Goal: Task Accomplishment & Management: Complete application form

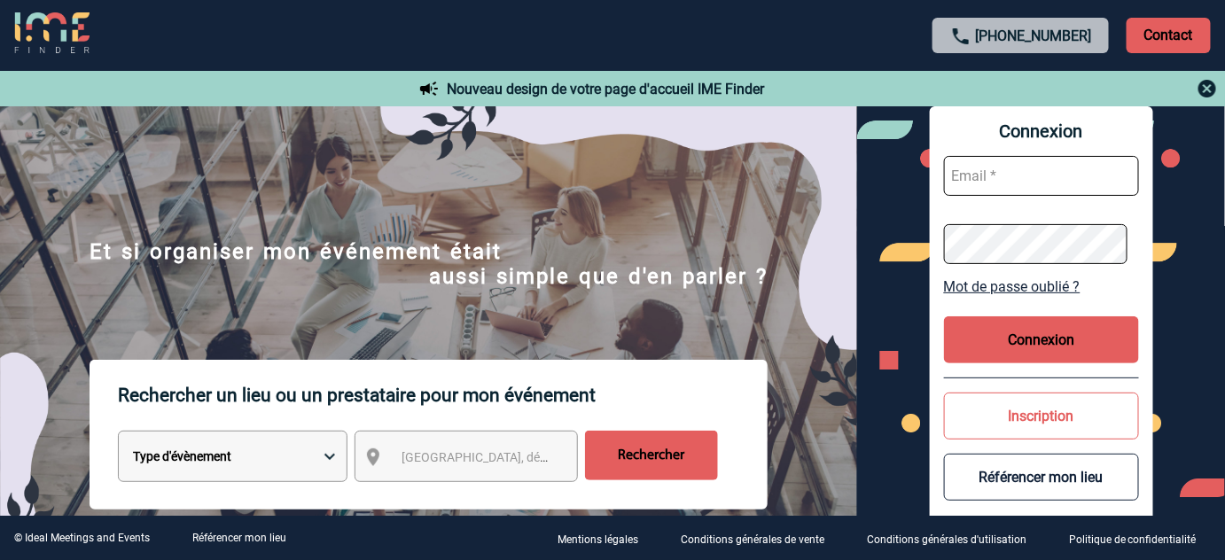
type input "tthiam@ime-groupe.com"
click at [1018, 331] on button "Connexion" at bounding box center [1041, 339] width 195 height 47
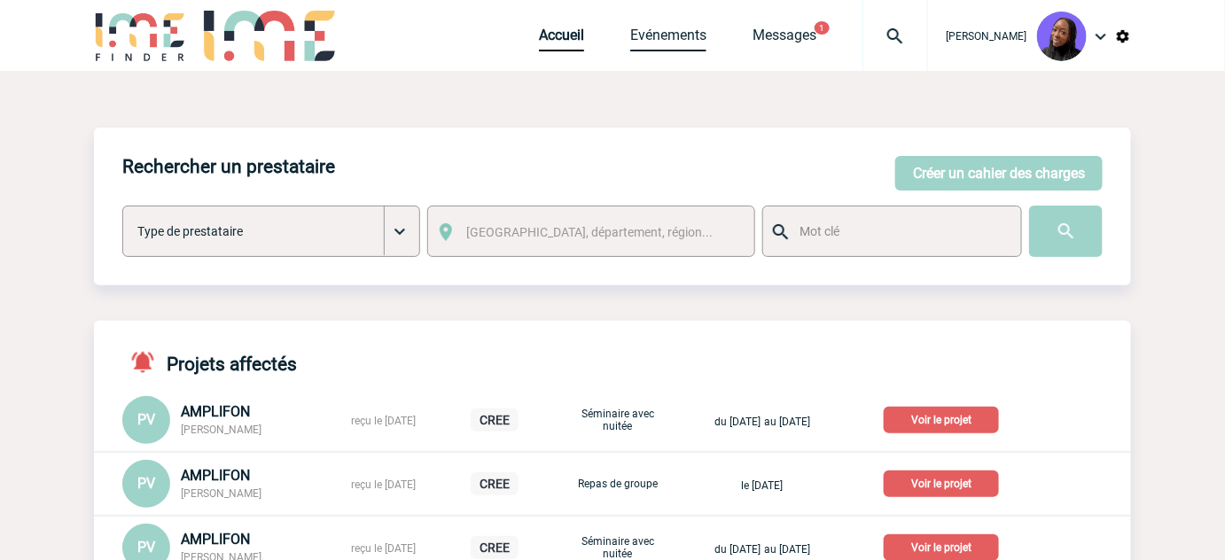
click at [669, 39] on link "Evénements" at bounding box center [668, 39] width 76 height 25
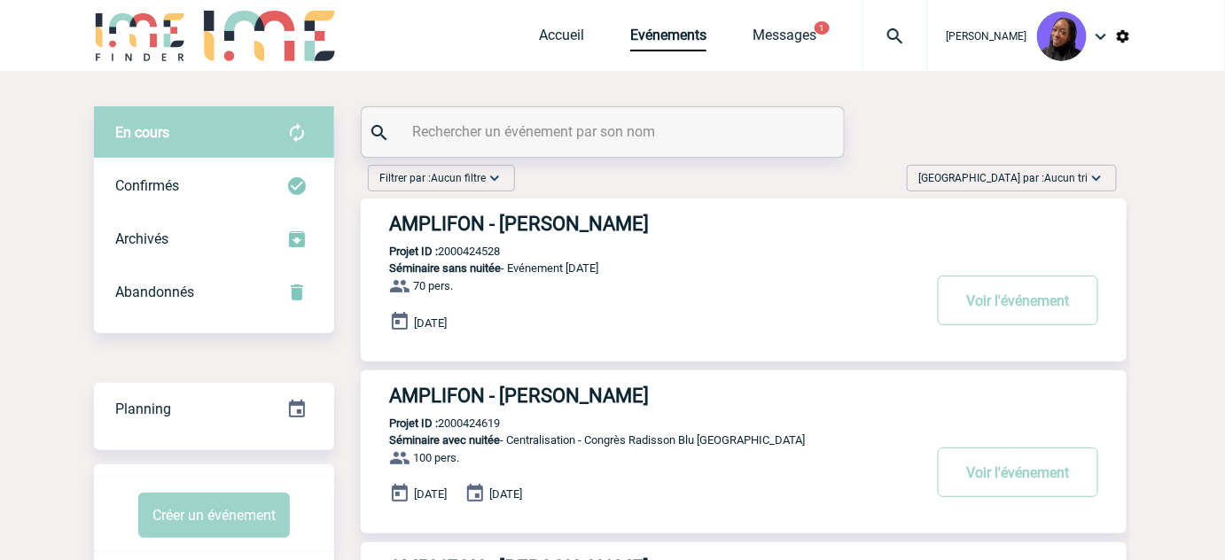
click at [654, 136] on input "text" at bounding box center [605, 132] width 394 height 26
paste input "2000424887"
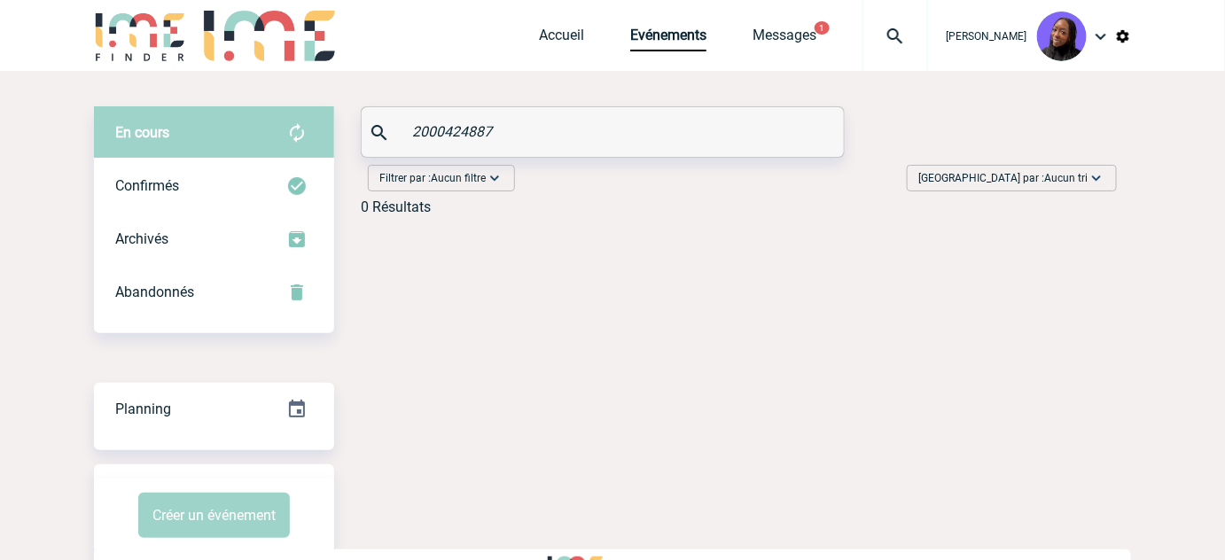
type input "2000424887"
click at [905, 32] on img at bounding box center [895, 36] width 64 height 21
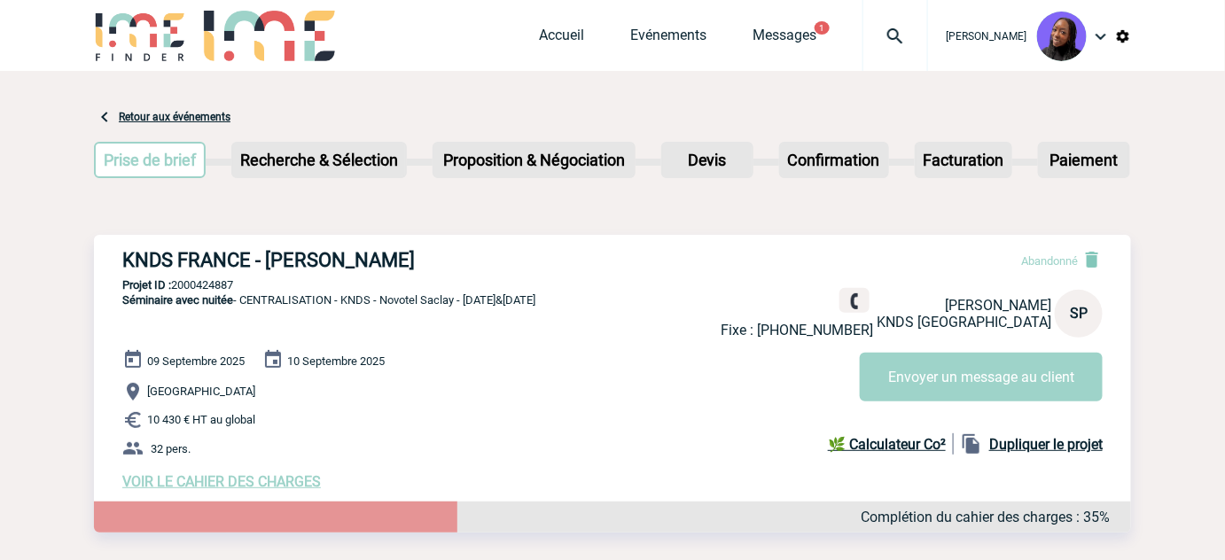
click at [1055, 445] on b "Dupliquer le projet" at bounding box center [1045, 444] width 113 height 17
select select "1"
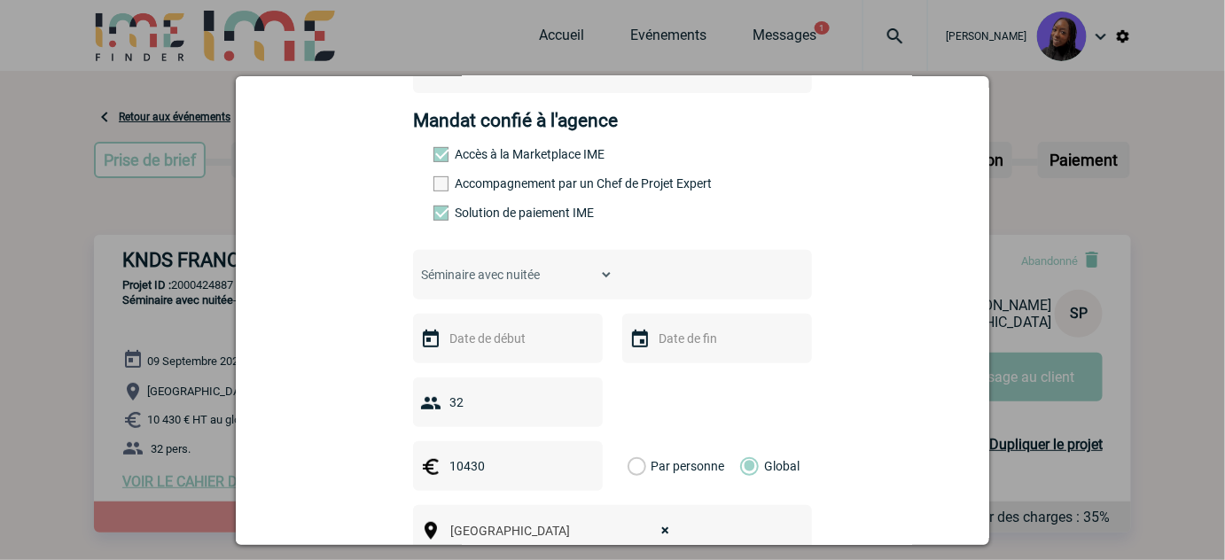
scroll to position [241, 0]
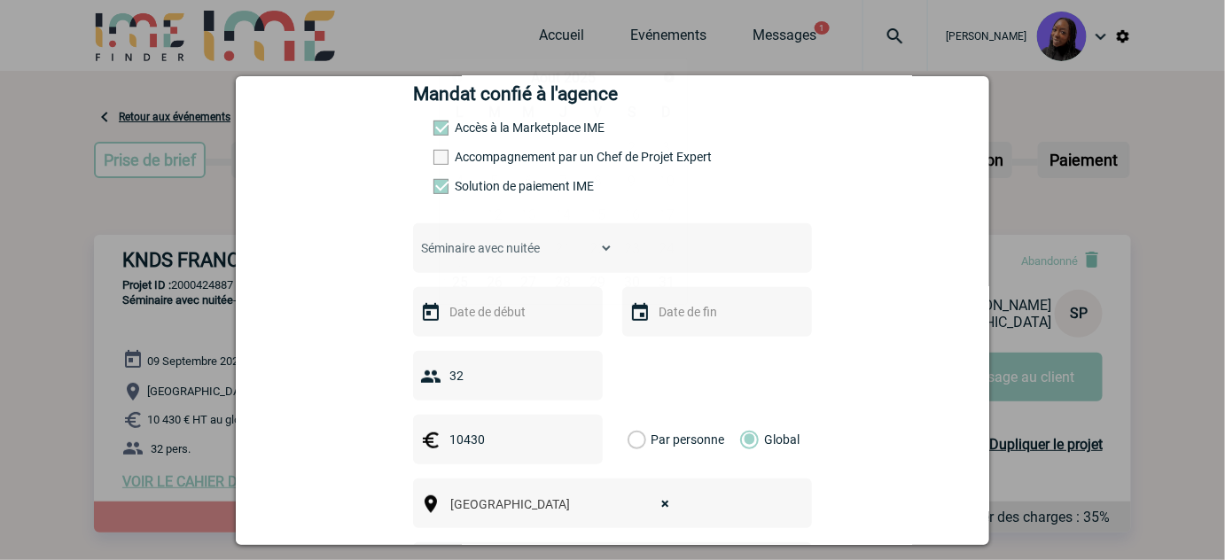
click at [487, 312] on input "text" at bounding box center [506, 311] width 122 height 23
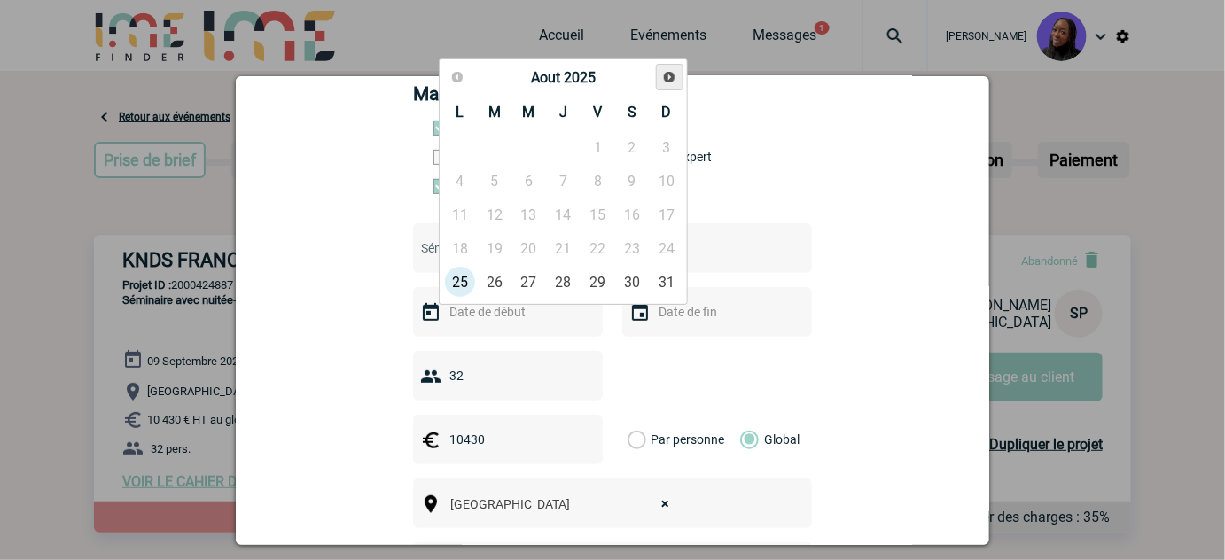
click at [668, 80] on span "Suivant" at bounding box center [669, 77] width 14 height 14
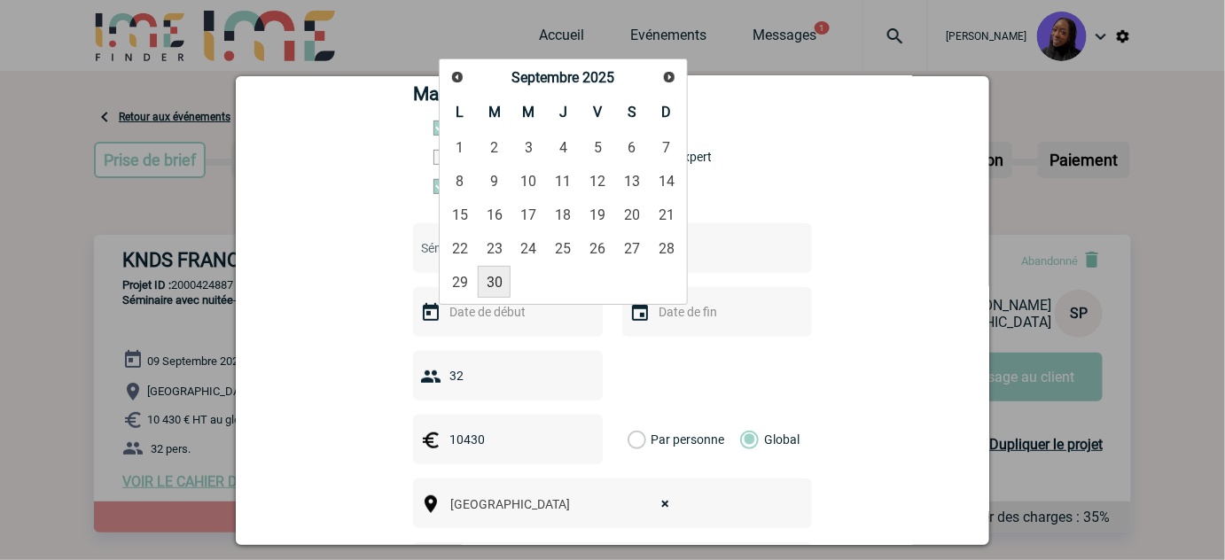
click at [491, 276] on link "30" at bounding box center [494, 282] width 33 height 32
type input "30-09-2025"
type input "01-10-2025"
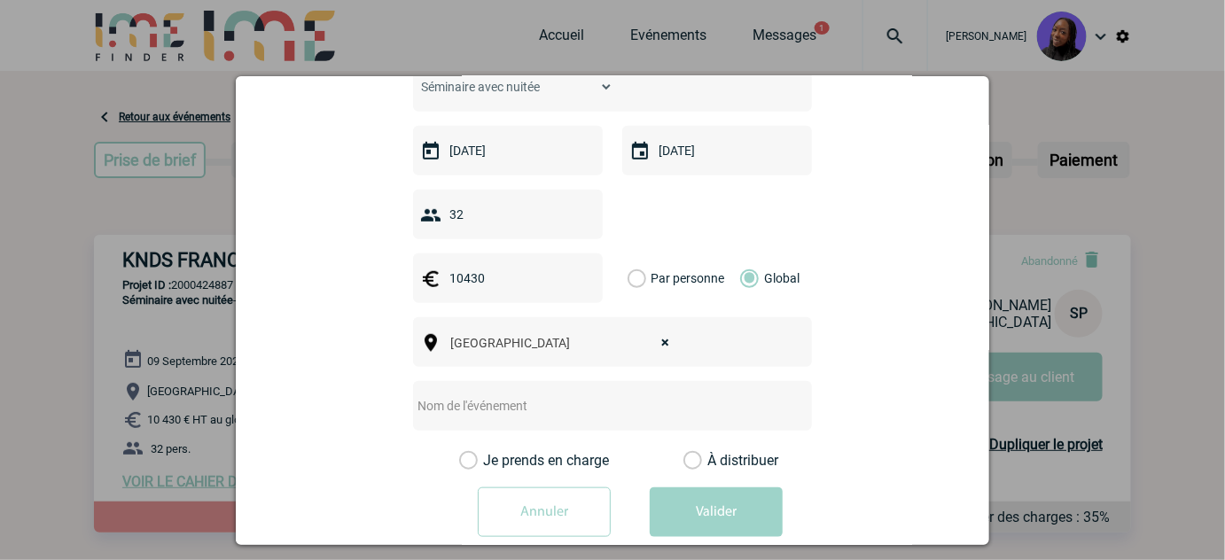
scroll to position [439, 0]
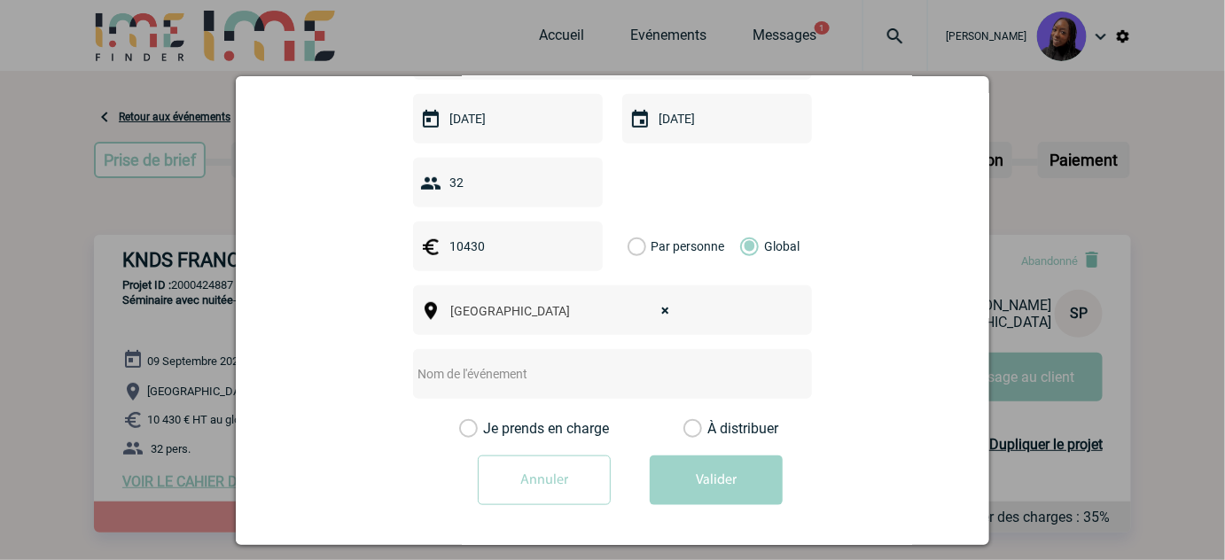
click at [518, 380] on input "text" at bounding box center [589, 373] width 352 height 23
click at [498, 379] on input "text" at bounding box center [589, 373] width 352 height 23
paste input "• Novotel Paris Saclay"
click at [507, 368] on input "Centralisation - • Novotel Paris Saclay" at bounding box center [589, 373] width 352 height 23
type input "Centralisation - Novotel Paris Saclay"
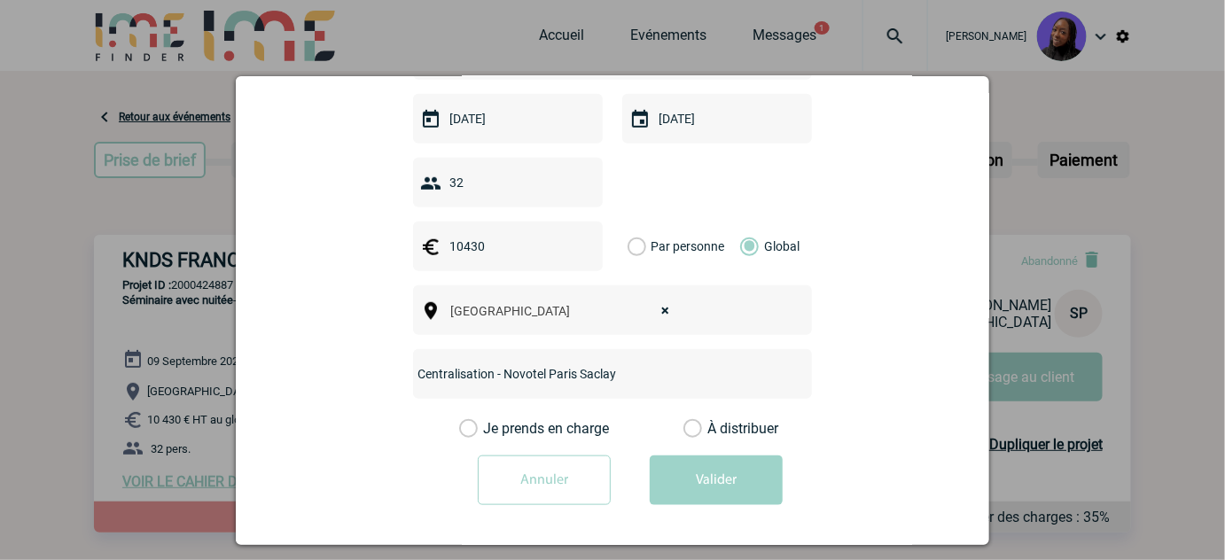
click at [461, 424] on label "Je prends en charge" at bounding box center [474, 429] width 30 height 18
click at [0, 0] on input "Je prends en charge" at bounding box center [0, 0] width 0 height 0
click at [689, 482] on button "Valider" at bounding box center [716, 480] width 133 height 50
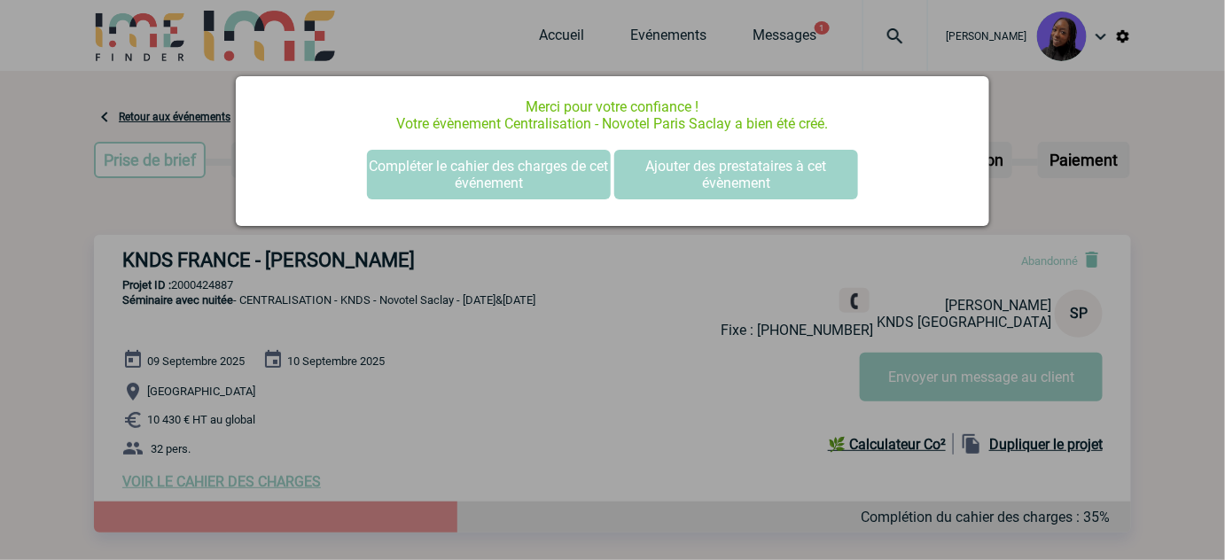
scroll to position [0, 0]
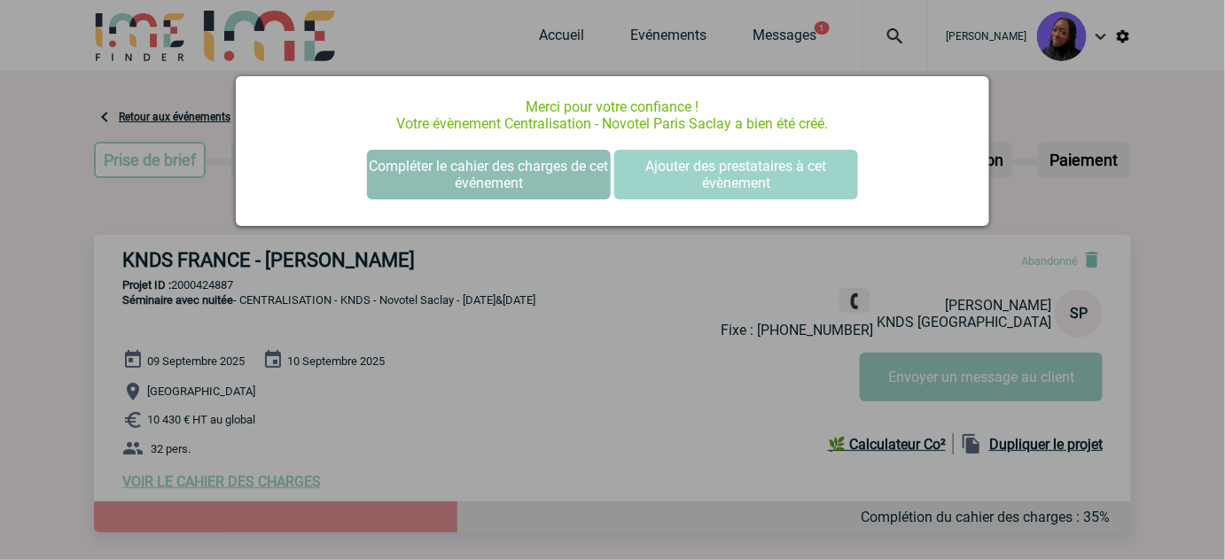
click at [508, 167] on button "Compléter le cahier des charges de cet événement" at bounding box center [489, 175] width 244 height 50
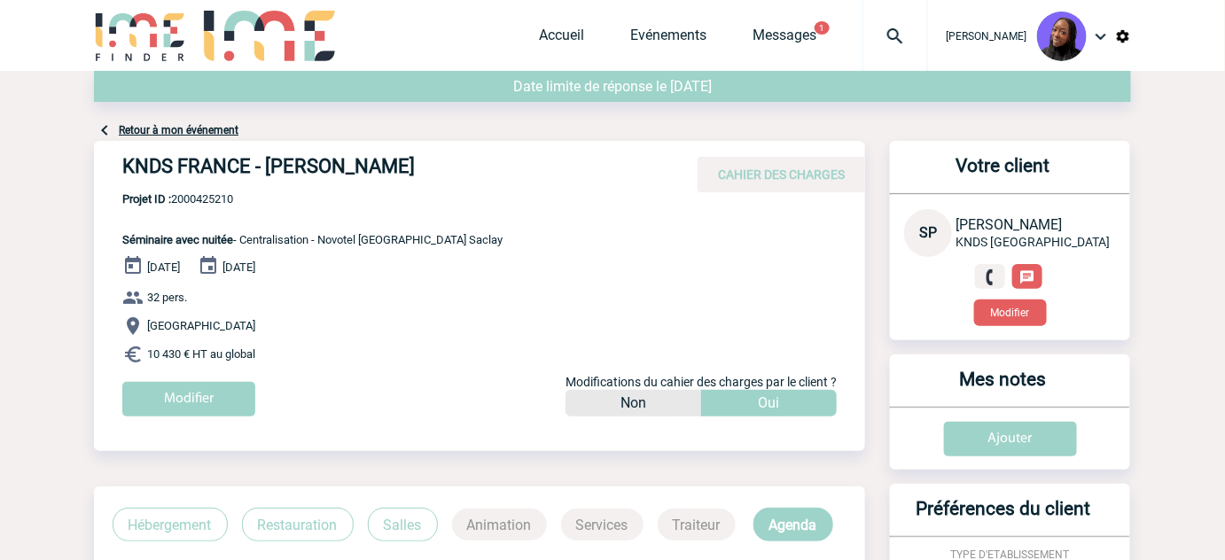
click at [199, 204] on span "Projet ID : 2000425210" at bounding box center [312, 198] width 380 height 13
click at [213, 195] on span "Projet ID : 2000425210" at bounding box center [312, 198] width 380 height 13
